Goal: Register for event/course

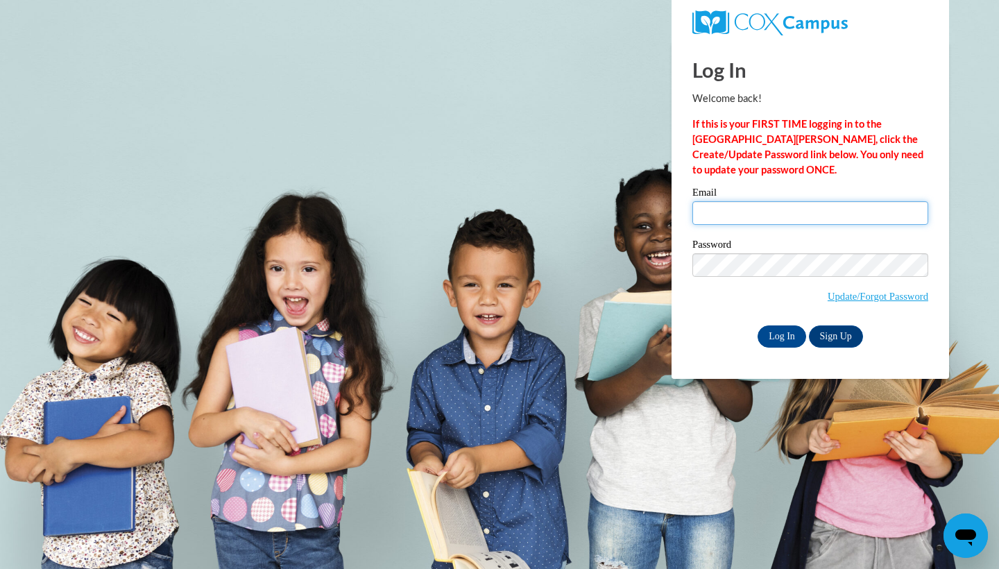
type input "[EMAIL_ADDRESS][DOMAIN_NAME]"
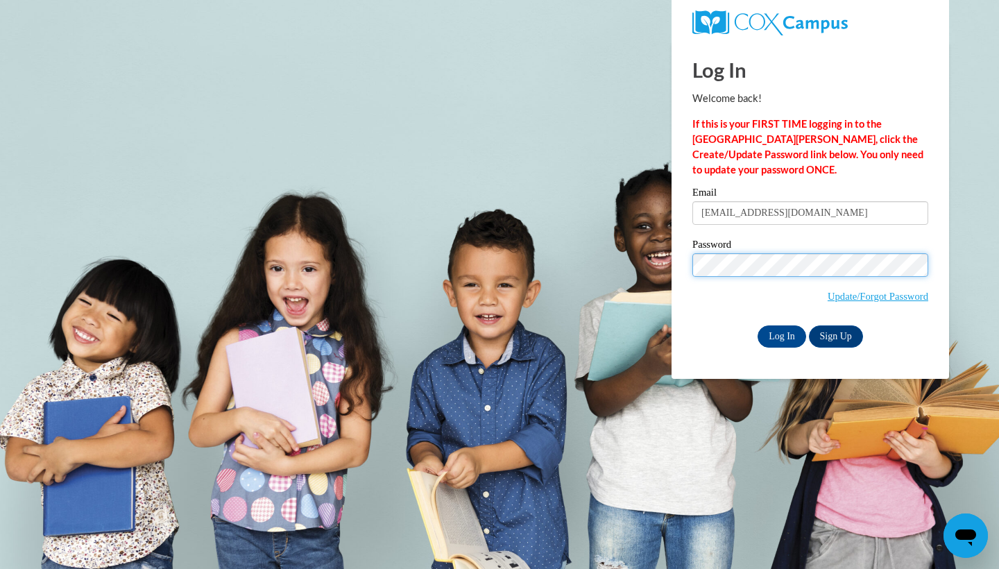
click at [781, 334] on input "Log In" at bounding box center [782, 336] width 49 height 22
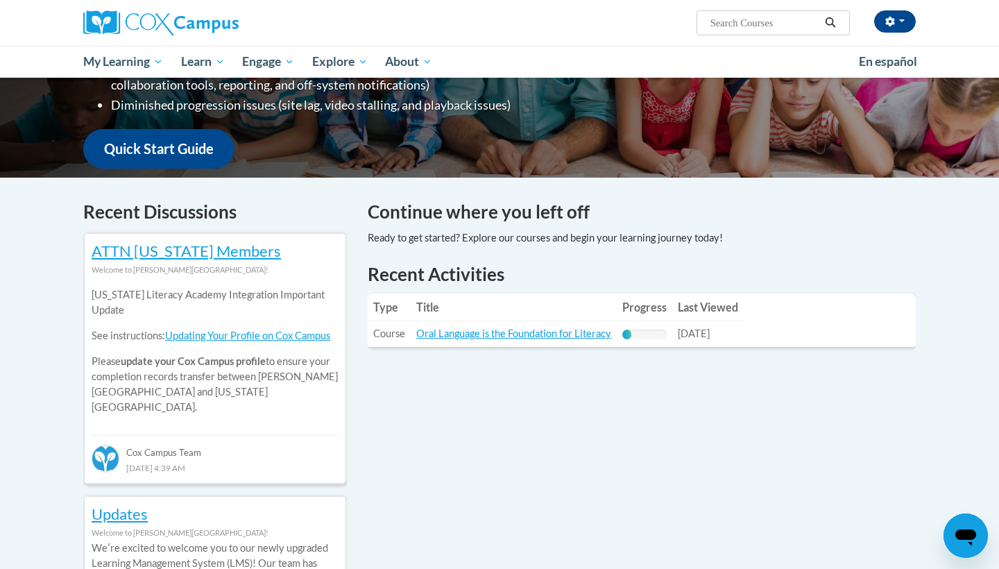
scroll to position [327, 0]
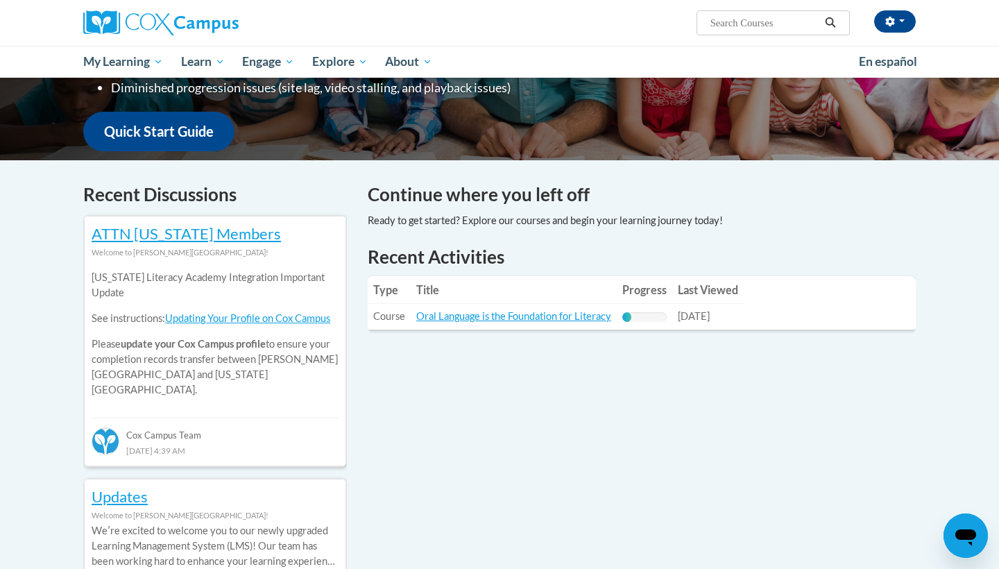
click at [746, 11] on span "Search Search..." at bounding box center [773, 22] width 153 height 25
click at [746, 24] on input "Search..." at bounding box center [764, 23] width 111 height 17
type input "read aloud\"
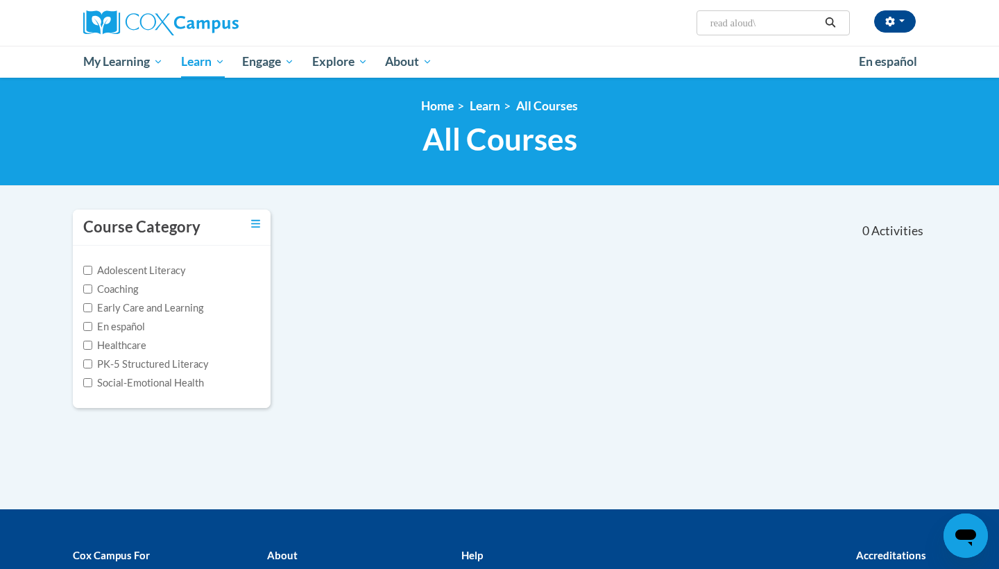
click at [772, 22] on input "read aloud\" at bounding box center [764, 23] width 111 height 17
type input "read alouds"
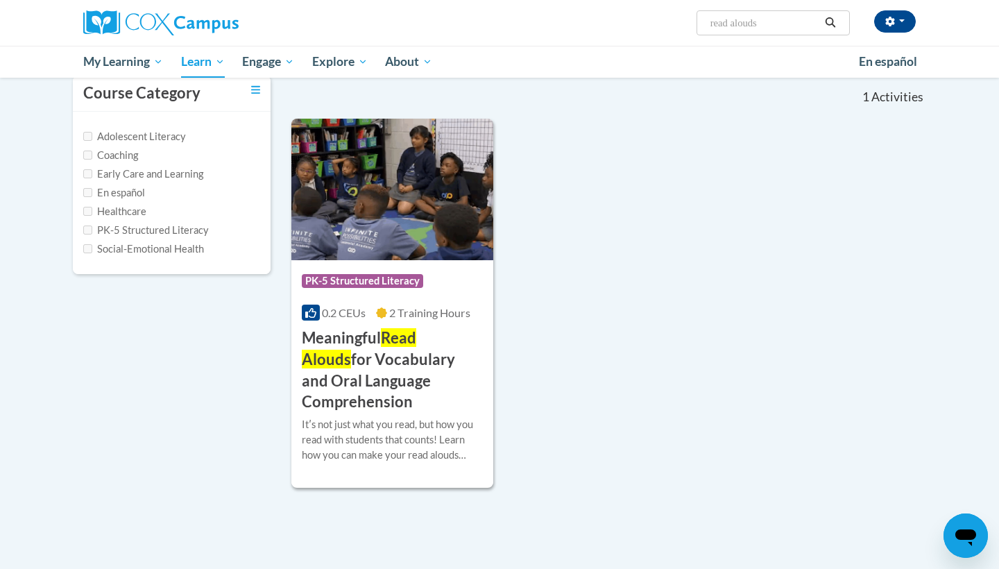
scroll to position [135, 0]
click at [412, 361] on h3 "Meaningful Read Alouds for Vocabulary and Oral Language Comprehension" at bounding box center [392, 369] width 181 height 85
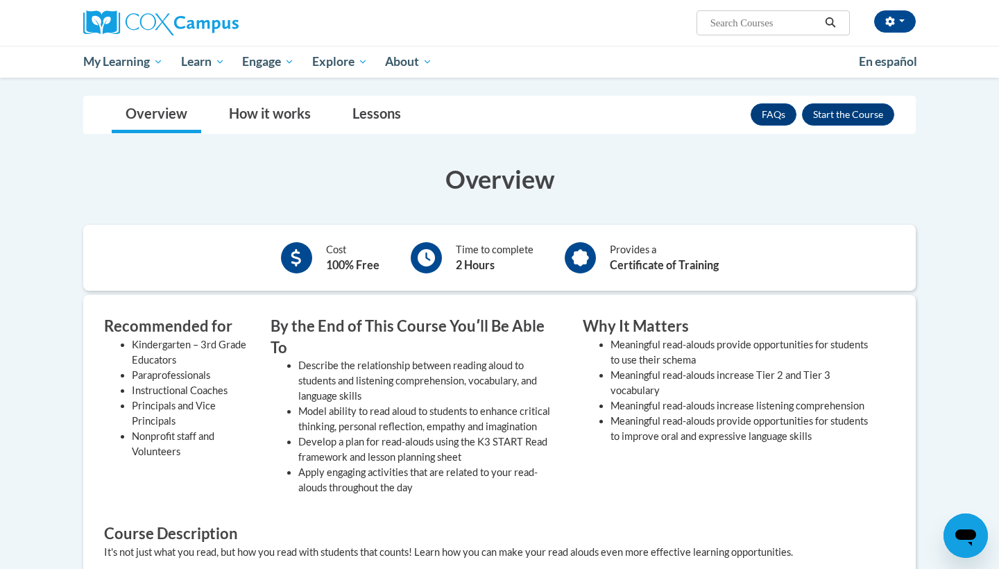
scroll to position [237, 0]
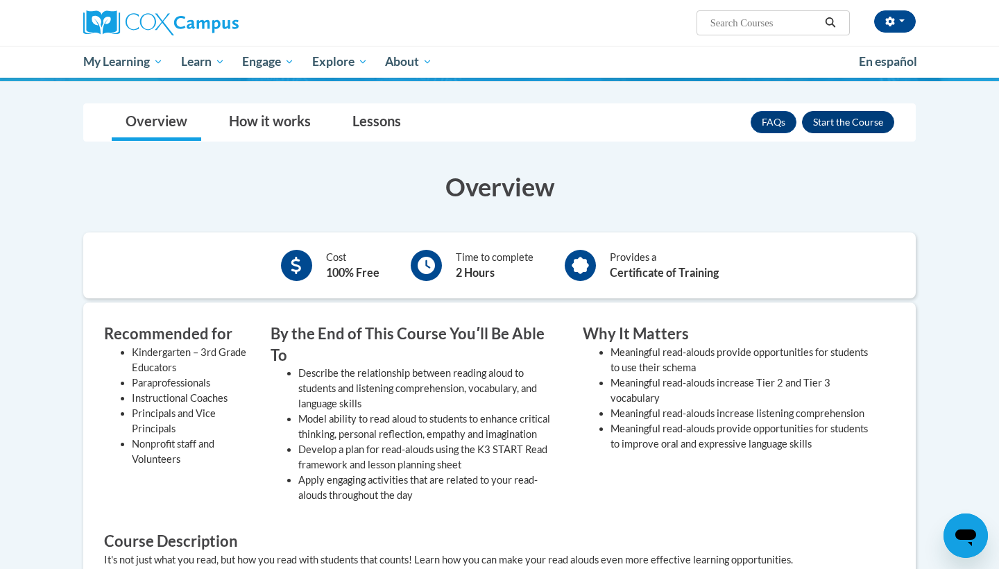
click at [834, 119] on button "Enroll" at bounding box center [848, 122] width 92 height 22
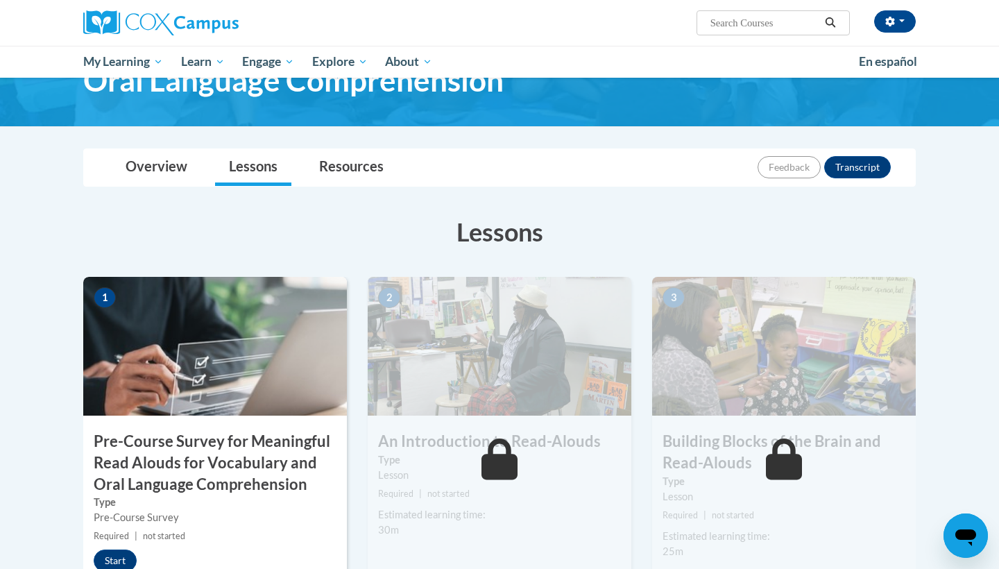
scroll to position [121, 0]
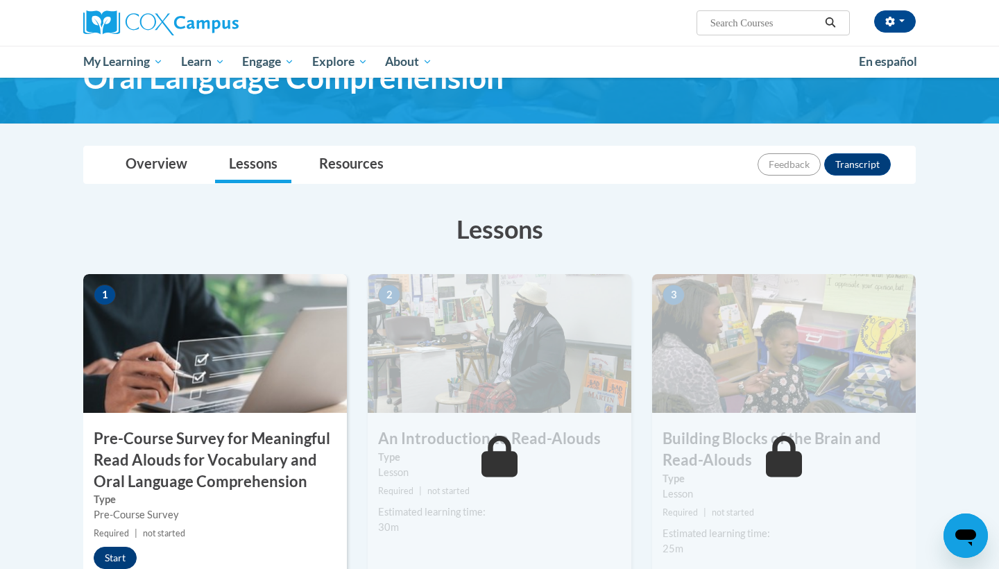
click at [126, 554] on button "Start" at bounding box center [115, 558] width 43 height 22
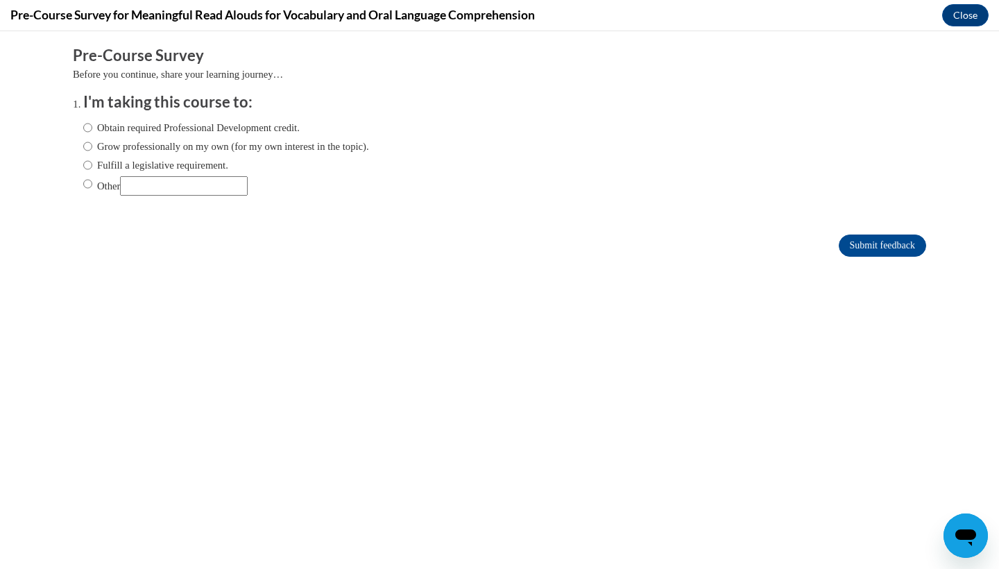
scroll to position [0, 0]
click at [165, 158] on label "Fulfill a legislative requirement." at bounding box center [155, 165] width 145 height 15
click at [92, 158] on input "Fulfill a legislative requirement." at bounding box center [87, 165] width 9 height 15
radio input "true"
click at [292, 124] on label "Obtain required Professional Development credit." at bounding box center [191, 127] width 217 height 15
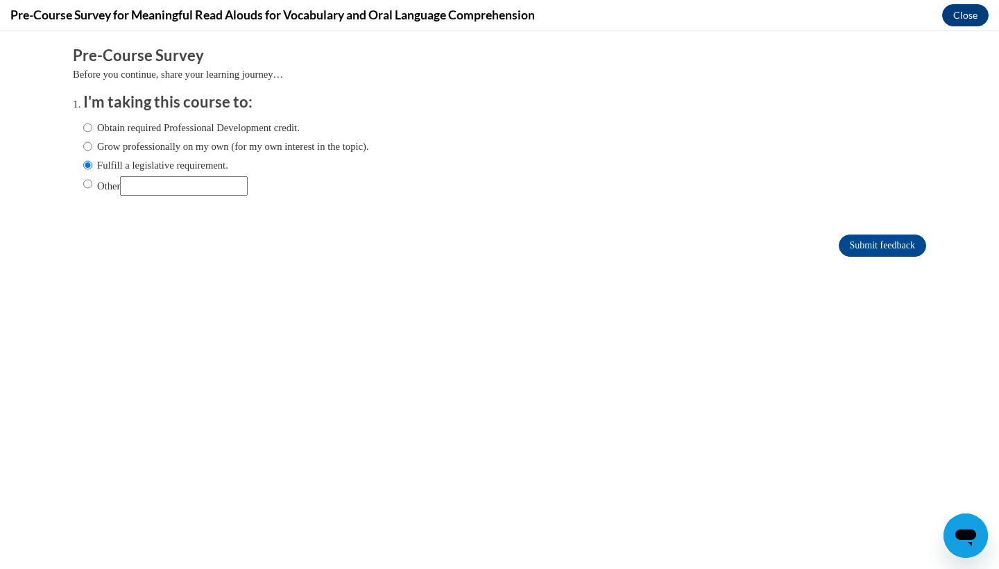
click at [92, 124] on input "Obtain required Professional Development credit." at bounding box center [87, 127] width 9 height 15
radio input "true"
click at [863, 246] on input "Submit feedback" at bounding box center [882, 246] width 87 height 22
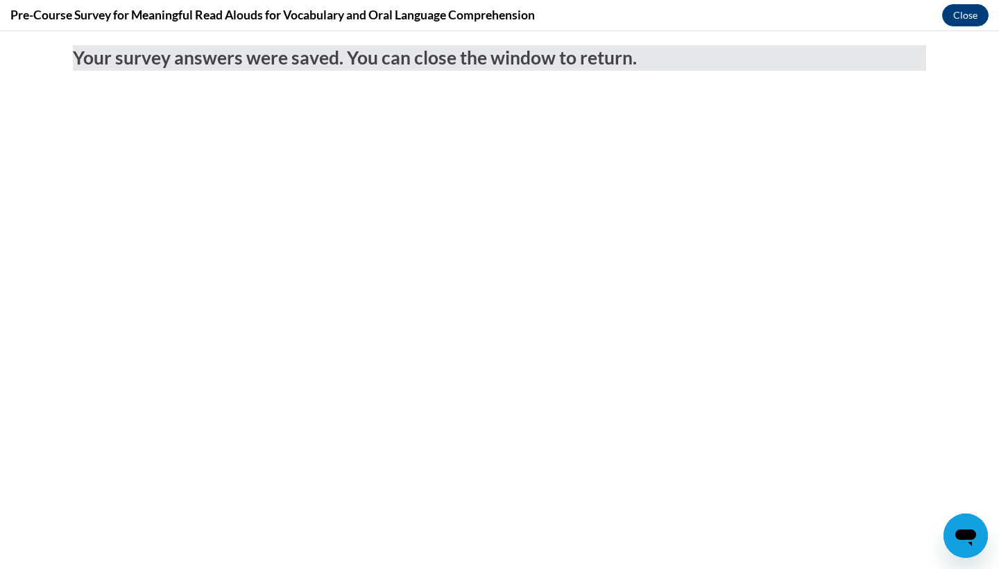
click at [973, 3] on div "Pre-Course Survey for Meaningful Read Alouds for Vocabulary and Oral Language C…" at bounding box center [499, 15] width 999 height 31
click at [971, 17] on button "Close" at bounding box center [965, 15] width 46 height 22
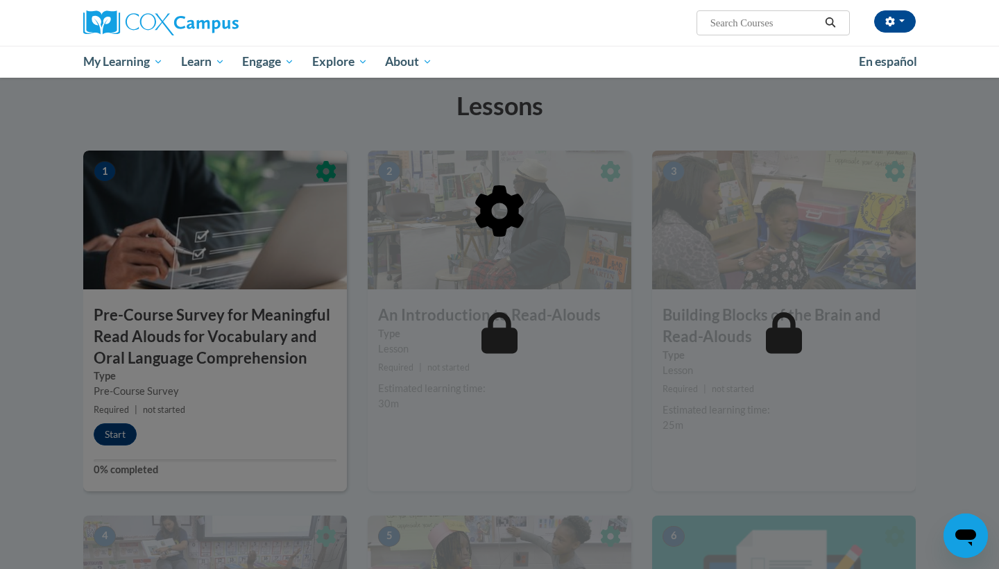
scroll to position [246, 0]
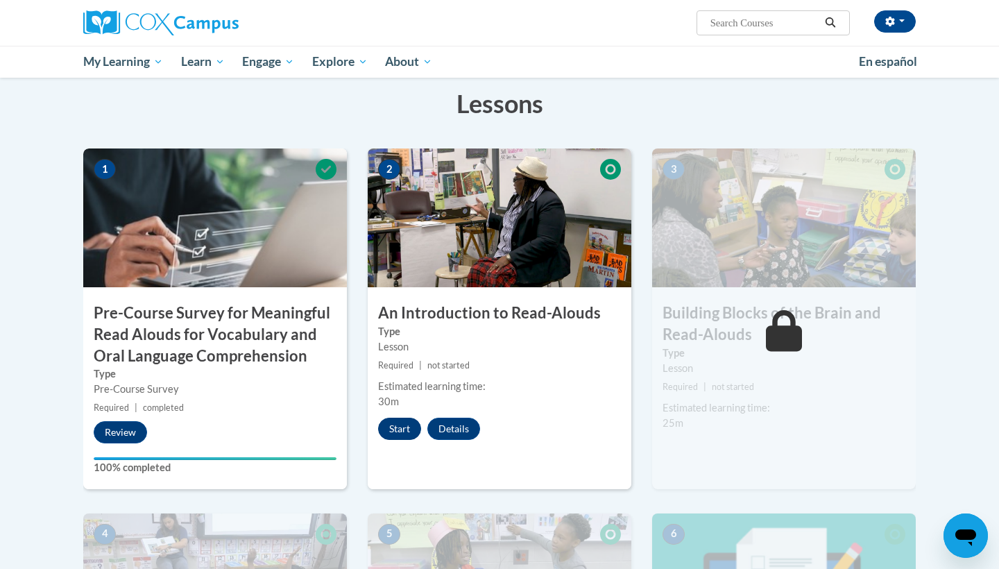
click at [394, 421] on button "Start" at bounding box center [399, 429] width 43 height 22
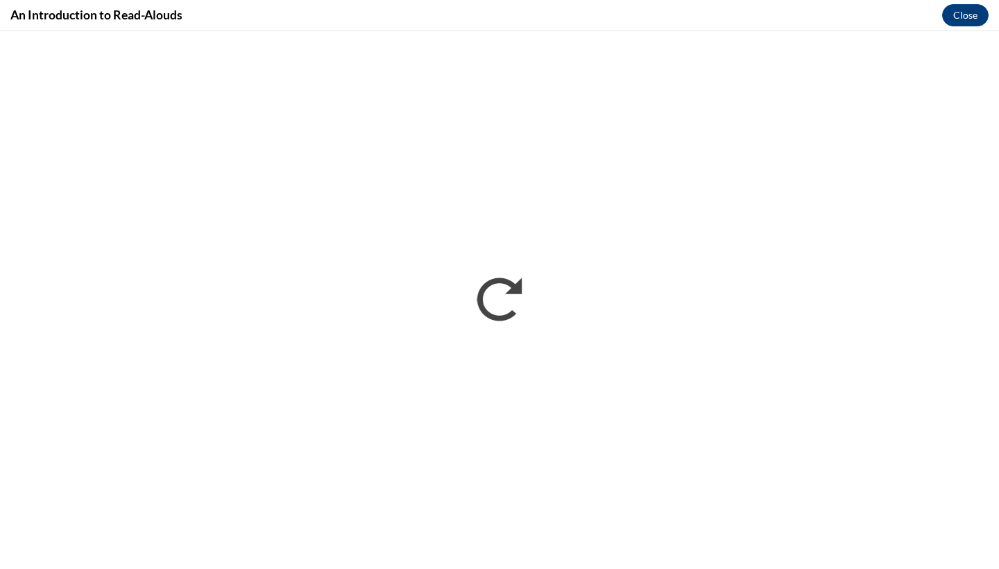
scroll to position [0, 0]
